Goal: Task Accomplishment & Management: Complete application form

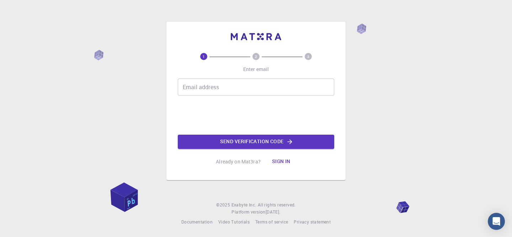
click at [260, 93] on input "Email address" at bounding box center [256, 87] width 157 height 17
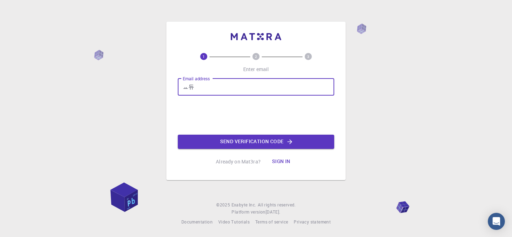
type input "ㅛ"
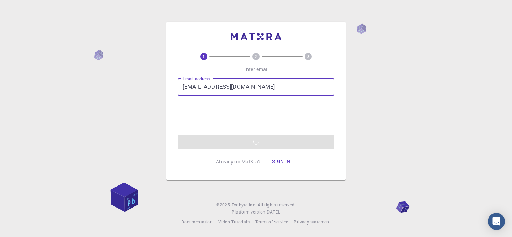
type input "[EMAIL_ADDRESS][DOMAIN_NAME]"
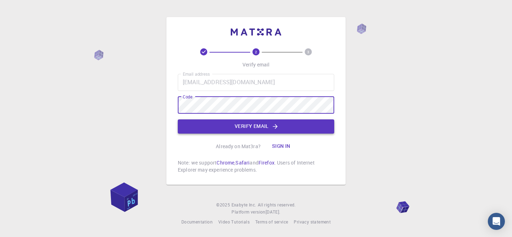
click at [276, 123] on icon "button" at bounding box center [275, 126] width 7 height 7
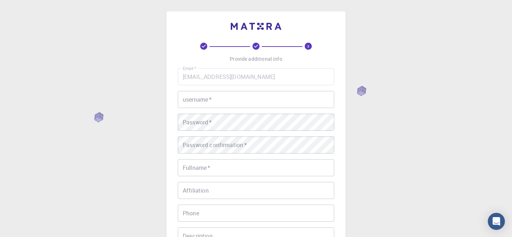
click at [252, 97] on input "username   *" at bounding box center [256, 99] width 157 height 17
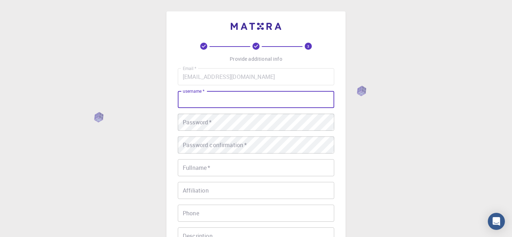
scroll to position [21, 0]
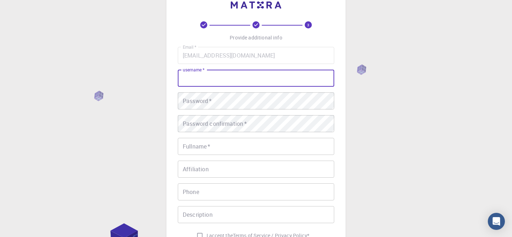
click at [341, 107] on div "3 Provide additional info Email   * [EMAIL_ADDRESS][DOMAIN_NAME] Email   * user…" at bounding box center [255, 142] width 179 height 304
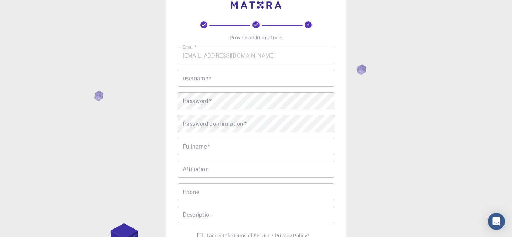
click at [302, 76] on input "username   *" at bounding box center [256, 78] width 157 height 17
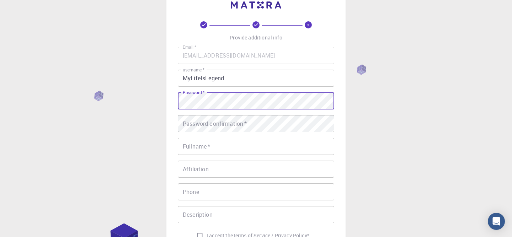
scroll to position [41, 0]
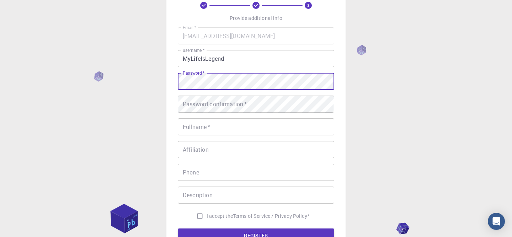
click at [254, 63] on input "MyLifeIsLegend" at bounding box center [256, 58] width 157 height 17
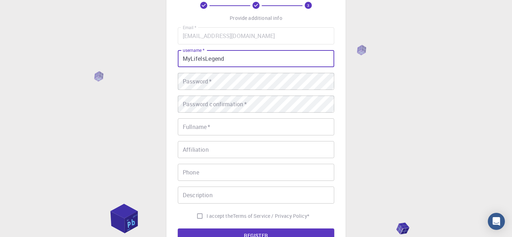
click at [254, 63] on input "MyLifeIsLegend" at bounding box center [256, 58] width 157 height 17
click at [200, 56] on input "yebon000" at bounding box center [256, 58] width 157 height 17
type input "MyLifeIsLegend"
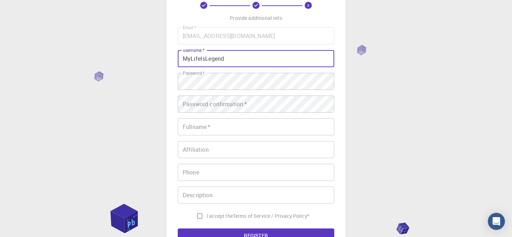
click at [198, 97] on div "Password confirmation   * Password confirmation   *" at bounding box center [256, 104] width 157 height 17
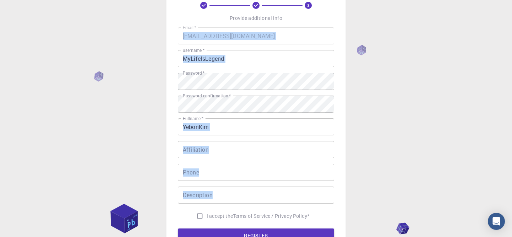
drag, startPoint x: 176, startPoint y: 23, endPoint x: 287, endPoint y: 197, distance: 206.7
click at [287, 197] on div "3 Provide additional info Email   * [EMAIL_ADDRESS][DOMAIN_NAME] Email   * user…" at bounding box center [255, 122] width 179 height 304
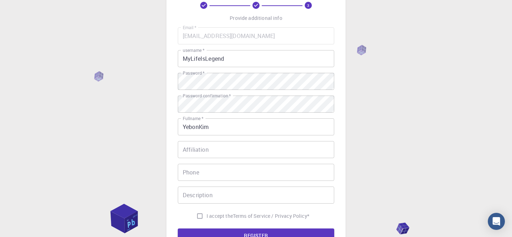
click at [354, 116] on div "3 Provide additional info Email   * [EMAIL_ADDRESS][DOMAIN_NAME] Email   * user…" at bounding box center [256, 140] width 512 height 362
click at [199, 125] on input "YebonKim" at bounding box center [256, 126] width 157 height 17
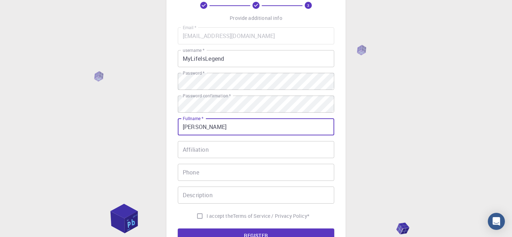
type input "[PERSON_NAME]"
click at [216, 147] on input "Affiliation" at bounding box center [256, 149] width 157 height 17
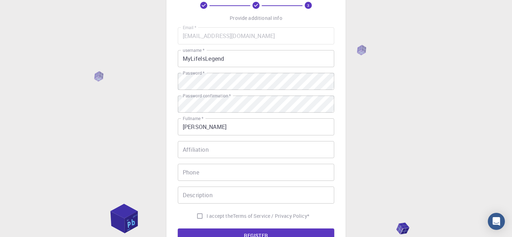
drag, startPoint x: 201, startPoint y: 141, endPoint x: 180, endPoint y: 141, distance: 21.7
click at [180, 141] on div "Email   * [EMAIL_ADDRESS][DOMAIN_NAME] Email   * username   * MyLifeIsLegend us…" at bounding box center [256, 125] width 157 height 196
click at [239, 147] on input "Affiliation" at bounding box center [256, 149] width 157 height 17
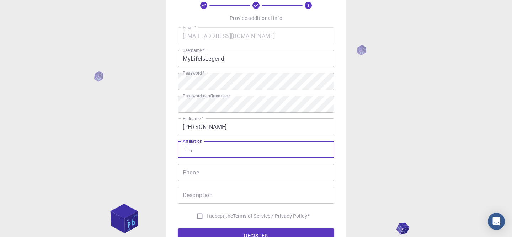
type input "ㅕ"
type input "u"
type input "[GEOGRAPHIC_DATA]"
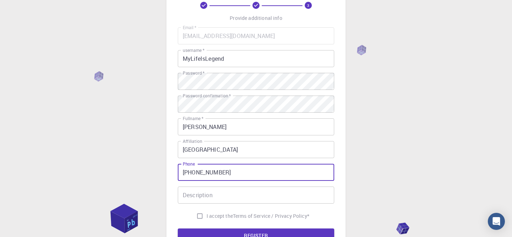
type input "[PHONE_NUMBER]"
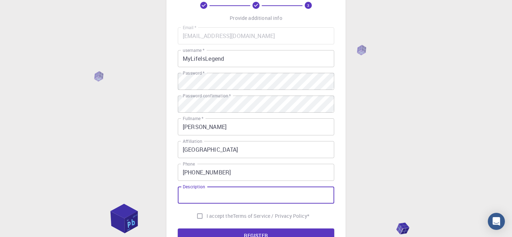
click at [230, 190] on input "Description" at bounding box center [256, 195] width 157 height 17
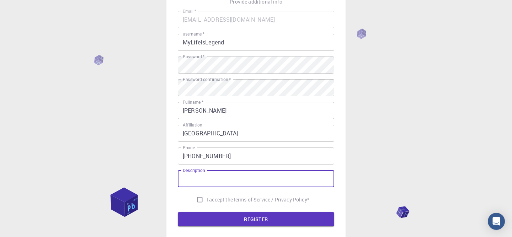
scroll to position [63, 0]
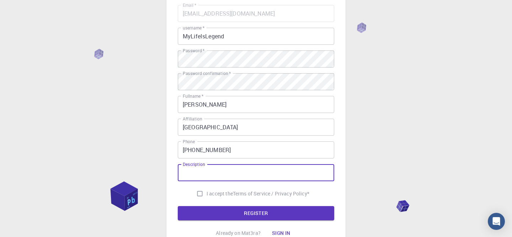
click at [196, 193] on input "I accept the Terms of Service / Privacy Policy *" at bounding box center [200, 194] width 14 height 14
checkbox input "true"
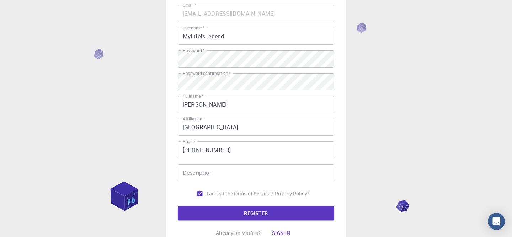
click at [206, 205] on form "Email   * [EMAIL_ADDRESS][DOMAIN_NAME] Email   * username   * MyLifeIsLegend us…" at bounding box center [256, 113] width 157 height 216
click at [208, 213] on button "REGISTER" at bounding box center [256, 213] width 157 height 14
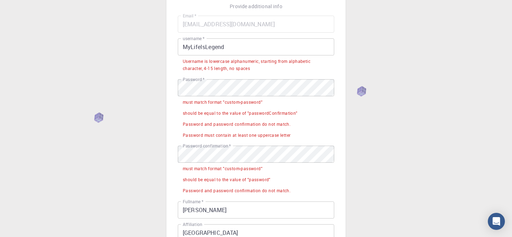
scroll to position [48, 0]
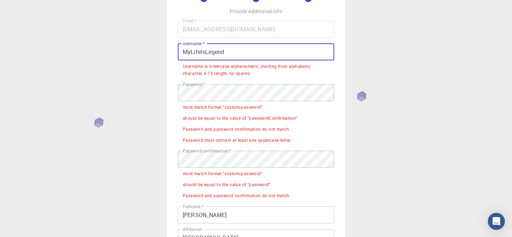
click at [258, 53] on input "MyLifeIsLegend" at bounding box center [256, 51] width 157 height 17
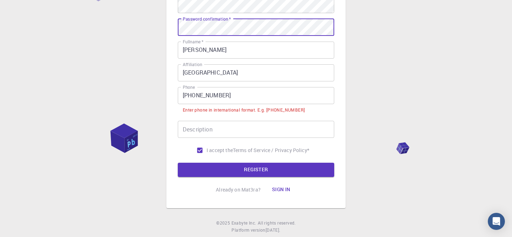
scroll to position [152, 0]
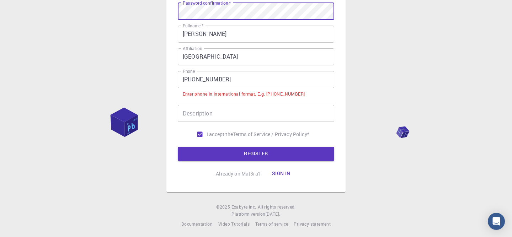
click at [194, 80] on input "[PHONE_NUMBER]" at bounding box center [256, 79] width 157 height 17
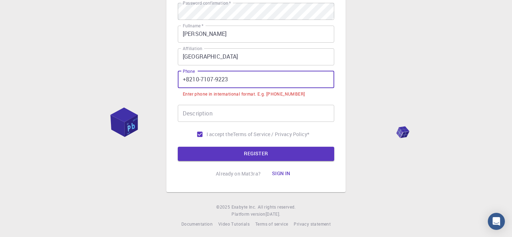
scroll to position [144, 0]
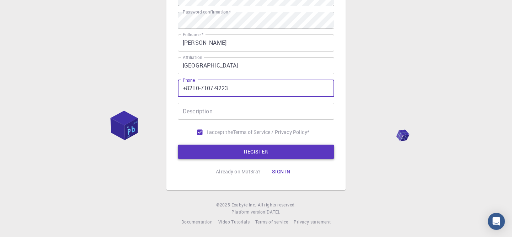
click at [231, 145] on button "REGISTER" at bounding box center [256, 152] width 157 height 14
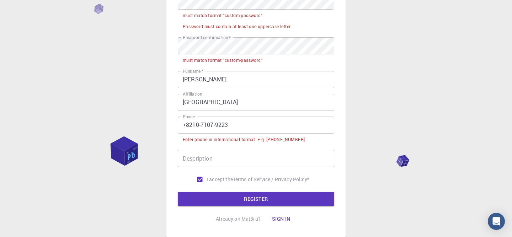
scroll to position [139, 0]
click at [192, 125] on input "+8210-7107-9223" at bounding box center [256, 125] width 157 height 17
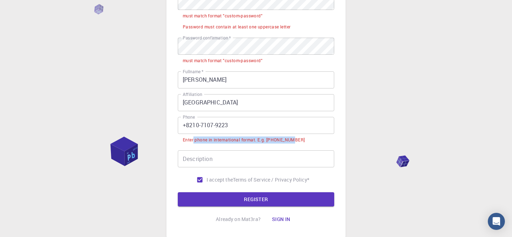
drag, startPoint x: 292, startPoint y: 142, endPoint x: 190, endPoint y: 141, distance: 102.1
click at [190, 141] on div "Enter phone in international format. E.g. [PHONE_NUMBER]" at bounding box center [244, 140] width 122 height 7
drag, startPoint x: 180, startPoint y: 139, endPoint x: 324, endPoint y: 139, distance: 144.4
click at [324, 139] on li "Enter phone in international format. E.g. [PHONE_NUMBER]" at bounding box center [256, 139] width 157 height 11
copy div "Enter phone in international format. E.g. [PHONE_NUMBER]"
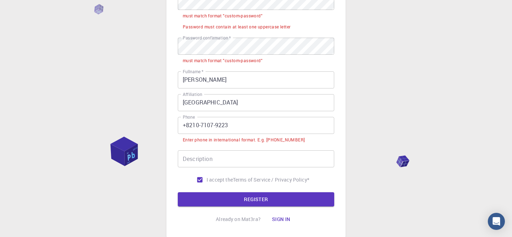
click at [193, 125] on input "+8210-7107-9223" at bounding box center [256, 125] width 157 height 17
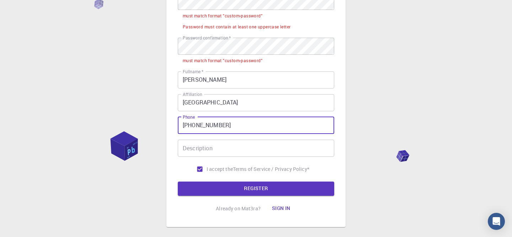
click at [204, 124] on input "[PHONE_NUMBER]" at bounding box center [256, 125] width 157 height 17
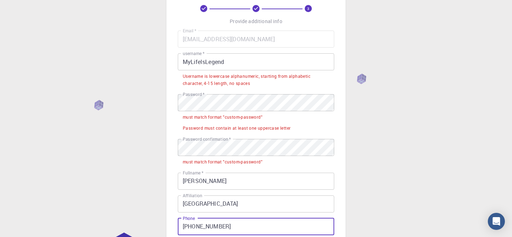
scroll to position [19, 0]
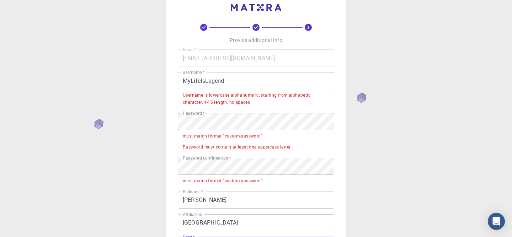
type input "[PHONE_NUMBER]"
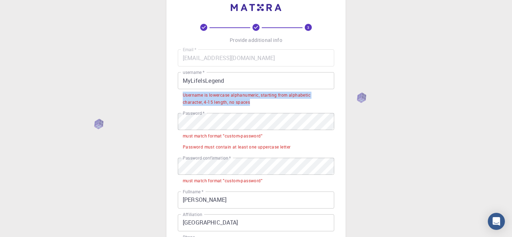
drag, startPoint x: 182, startPoint y: 94, endPoint x: 263, endPoint y: 102, distance: 81.1
click at [263, 102] on li "Username is lowercase alphanumeric, starting from alphabetic character, 4-15 le…" at bounding box center [256, 98] width 157 height 18
copy div "Username is lowercase alphanumeric, starting from alphabetic character, 4-15 le…"
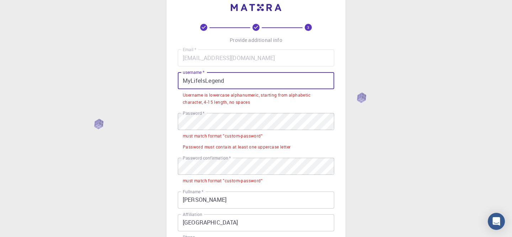
drag, startPoint x: 231, startPoint y: 77, endPoint x: 175, endPoint y: 77, distance: 55.9
click at [175, 77] on div "3 Provide additional info Email   * [EMAIL_ADDRESS][DOMAIN_NAME] Email   * user…" at bounding box center [255, 170] width 179 height 355
click at [187, 79] on input "MyLifeIsLegend" at bounding box center [256, 80] width 157 height 17
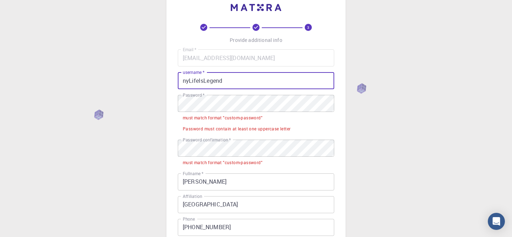
click at [192, 80] on input "nyLifeIsLegend" at bounding box center [256, 80] width 157 height 17
click at [200, 82] on input "nylifeIsLegend" at bounding box center [256, 80] width 157 height 17
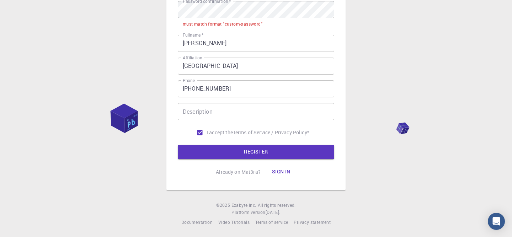
type input "nylifeislegend"
click at [244, 143] on form "Email   * [EMAIL_ADDRESS][DOMAIN_NAME] Email   * username   * nylifeislegend us…" at bounding box center [256, 35] width 157 height 249
click at [244, 150] on button "REGISTER" at bounding box center [256, 152] width 157 height 14
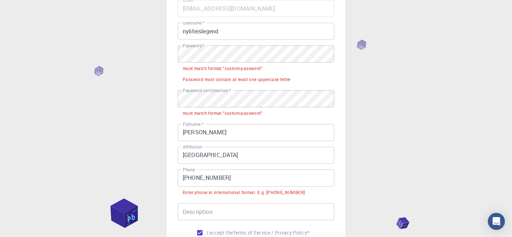
scroll to position [50, 0]
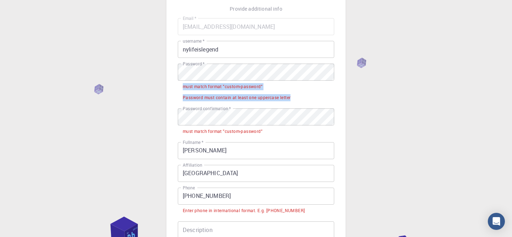
drag, startPoint x: 293, startPoint y: 99, endPoint x: 182, endPoint y: 86, distance: 111.4
click at [182, 86] on ul "must match format "custom-password" Password must contain at least one uppercas…" at bounding box center [256, 92] width 157 height 22
copy ul "must match format "custom-password" Password must contain at least one uppercas…"
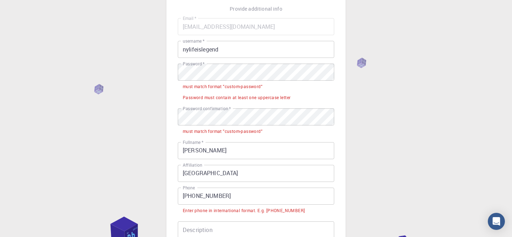
click at [412, 57] on div "3 Provide additional info Email   * [EMAIL_ADDRESS][DOMAIN_NAME] Email   * user…" at bounding box center [256, 153] width 512 height 406
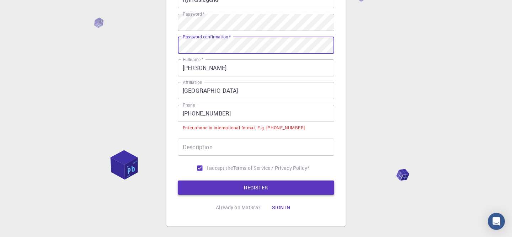
scroll to position [107, 0]
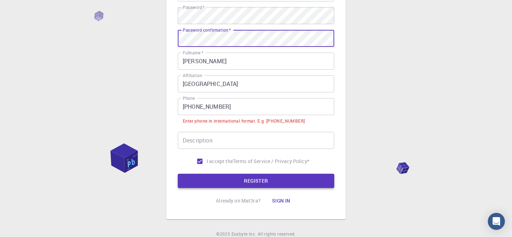
click at [252, 180] on button "REGISTER" at bounding box center [256, 181] width 157 height 14
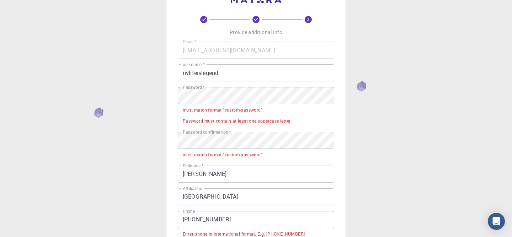
scroll to position [0, 0]
